Goal: Information Seeking & Learning: Learn about a topic

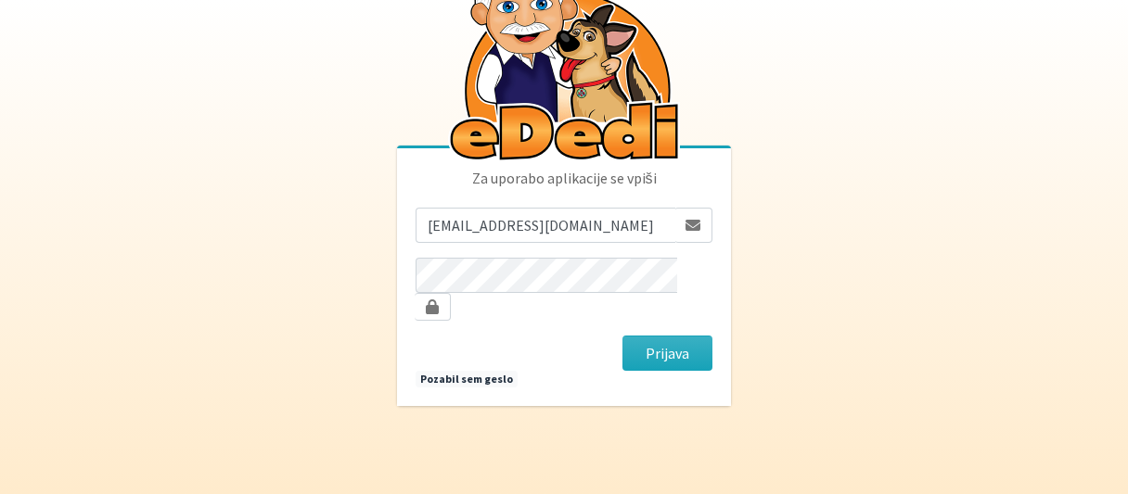
click at [666, 339] on button "Prijava" at bounding box center [667, 353] width 90 height 35
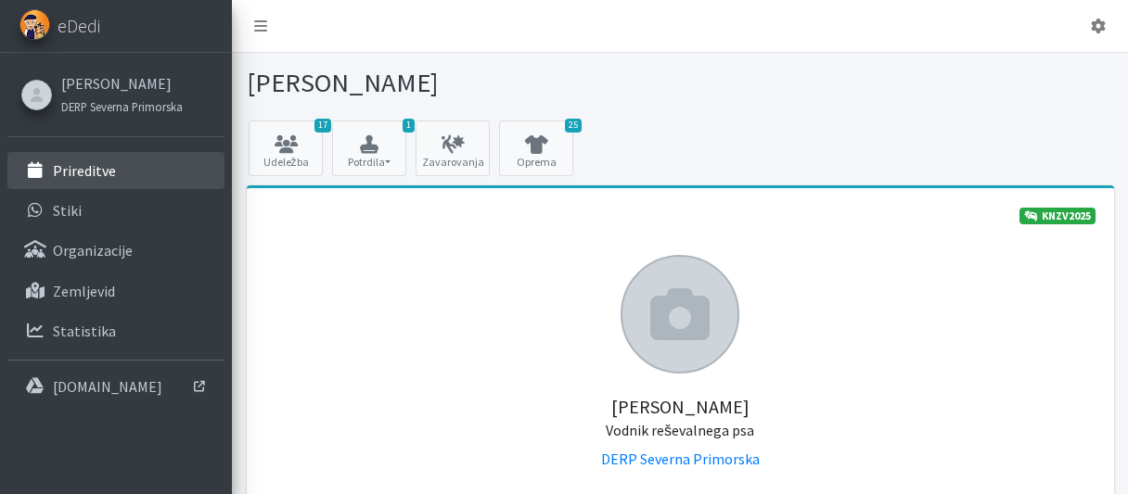
click at [84, 172] on p "Prireditve" at bounding box center [84, 170] width 63 height 19
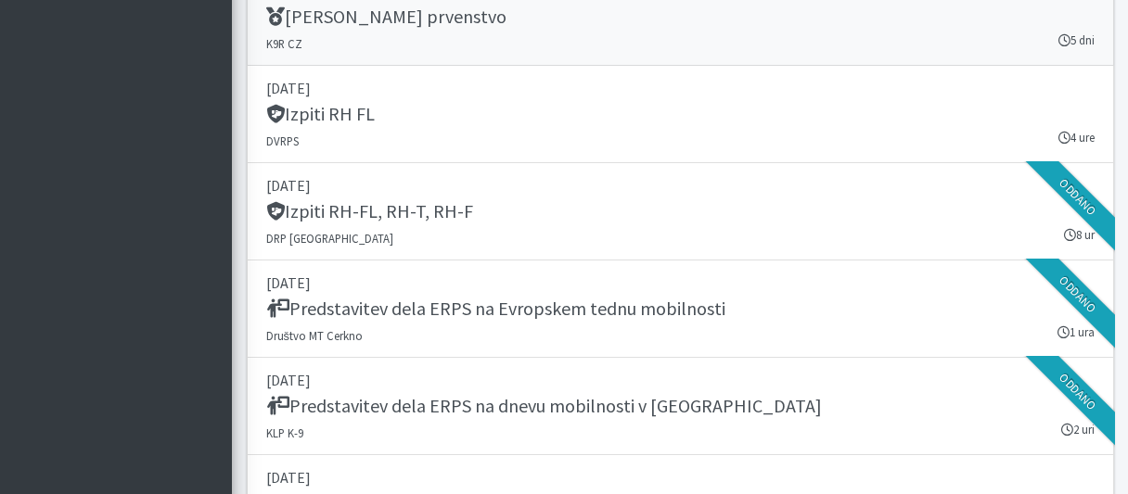
scroll to position [2763, 0]
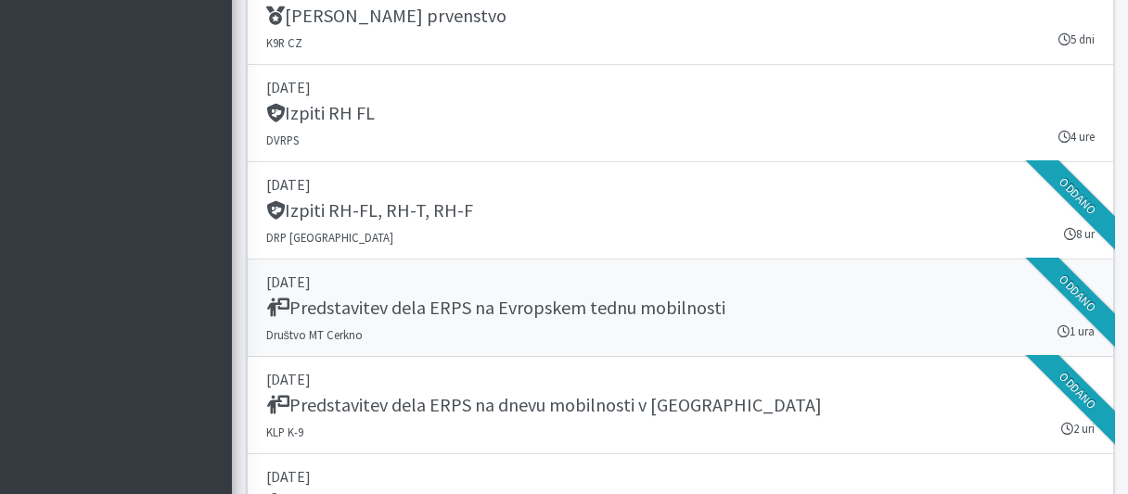
click at [415, 298] on h5 "Predstavitev dela ERPS na Evropskem tednu mobilnosti" at bounding box center [495, 308] width 459 height 22
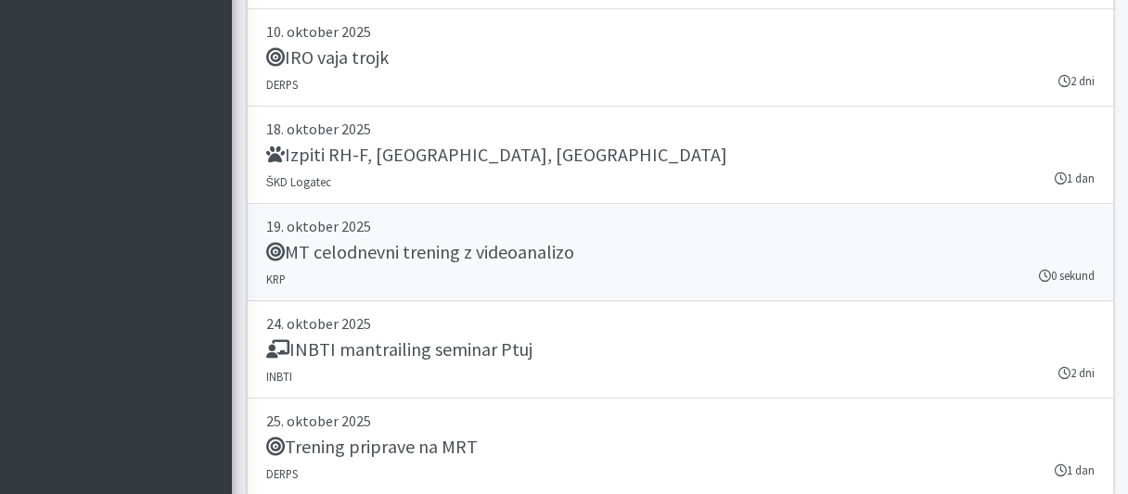
scroll to position [4000, 0]
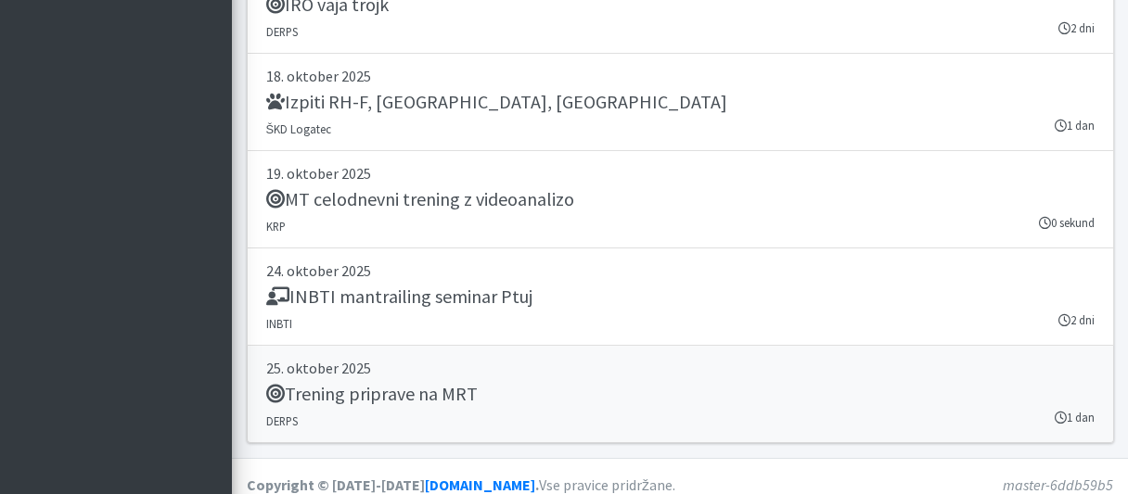
click at [376, 383] on h5 "Trening priprave na MRT" at bounding box center [371, 394] width 211 height 22
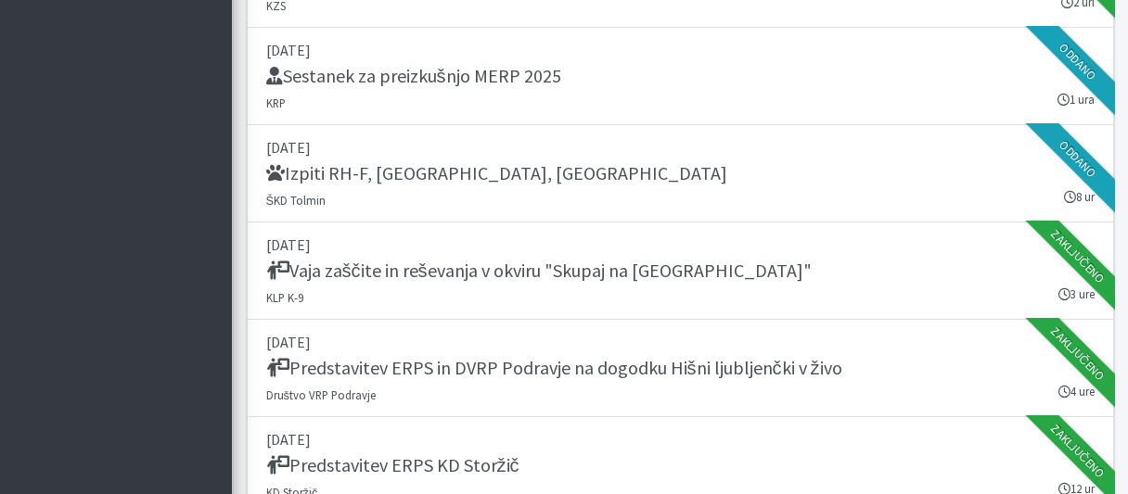
scroll to position [1730, 0]
